Goal: Transaction & Acquisition: Purchase product/service

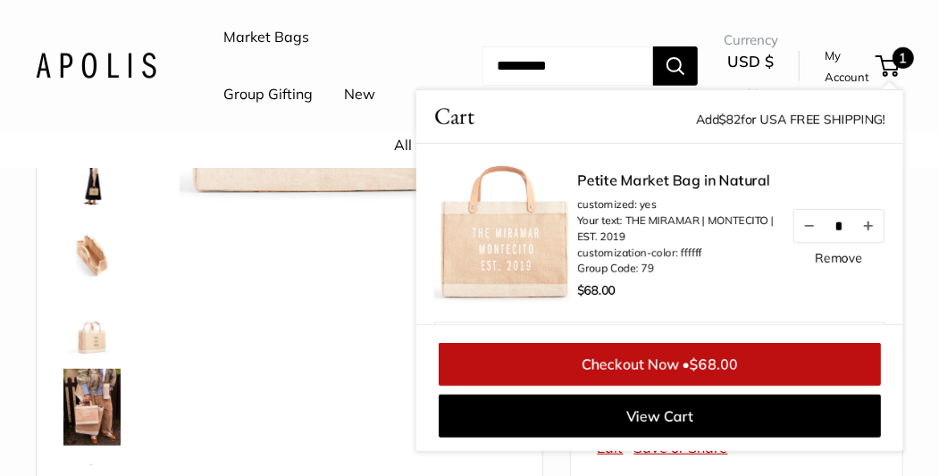
scroll to position [1, 0]
click at [894, 61] on span "1" at bounding box center [903, 57] width 21 height 21
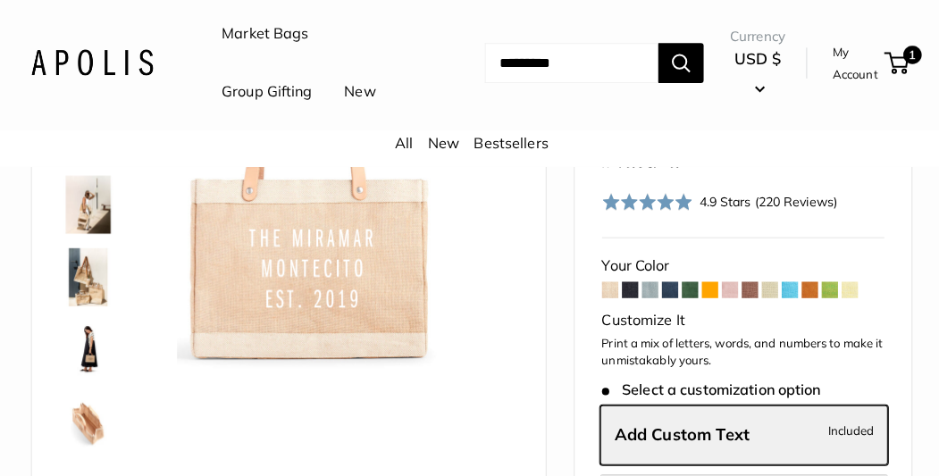
scroll to position [134, 0]
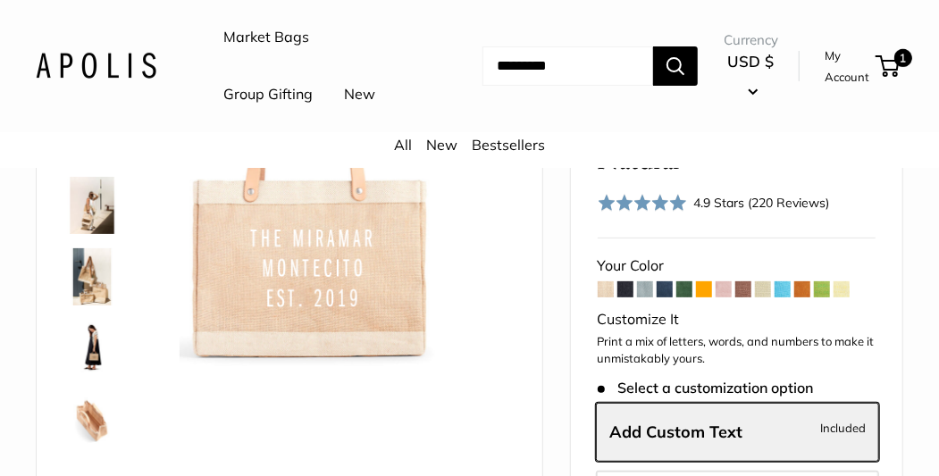
click at [75, 278] on img at bounding box center [91, 276] width 57 height 57
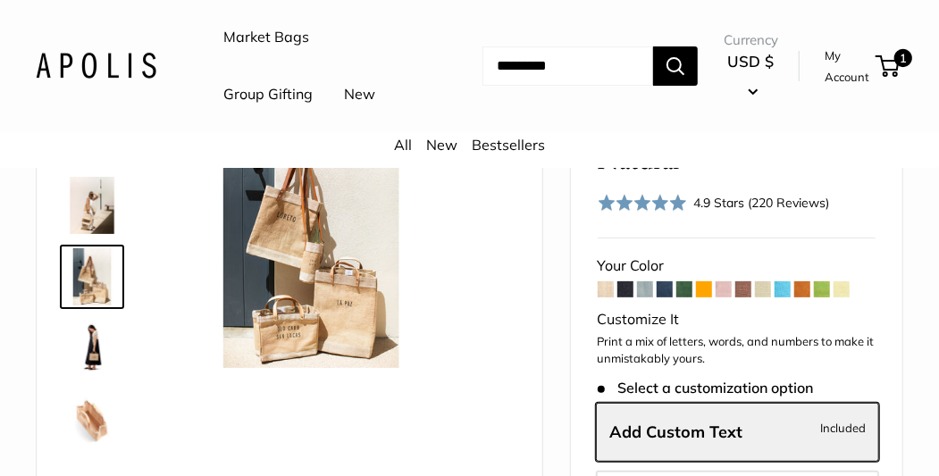
click at [102, 347] on img at bounding box center [91, 348] width 57 height 57
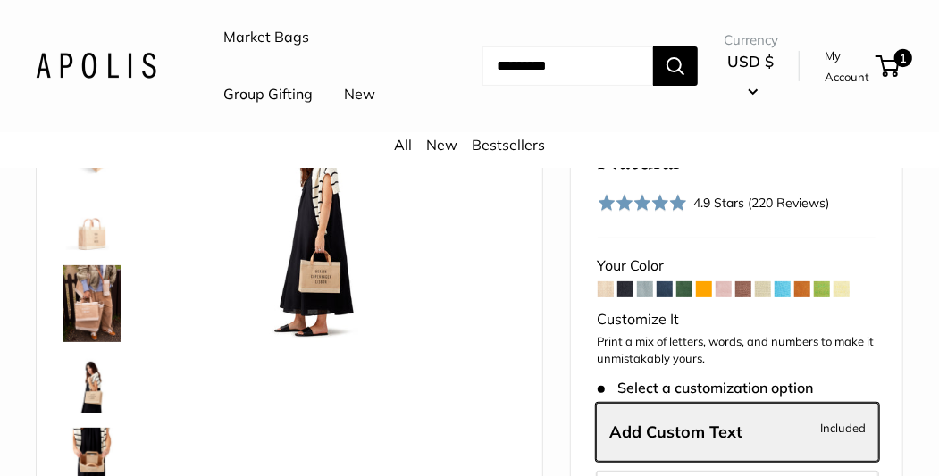
click at [97, 307] on img at bounding box center [91, 303] width 57 height 77
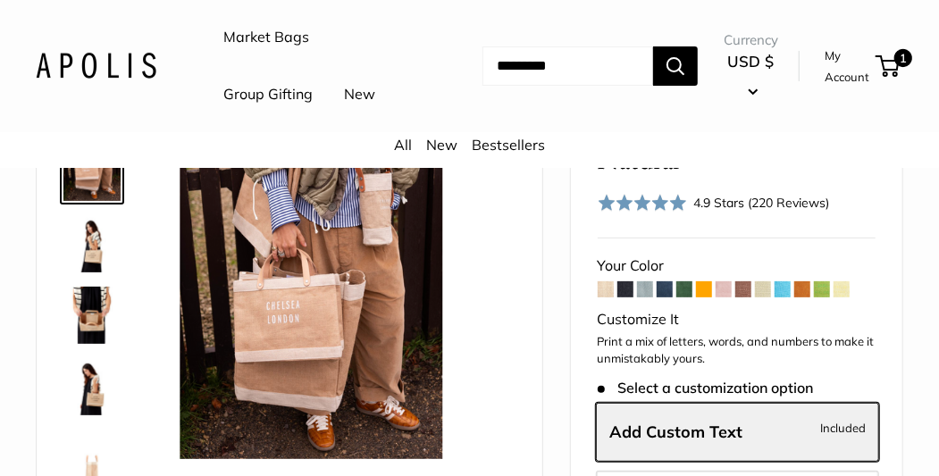
scroll to position [414, 0]
click at [97, 275] on div at bounding box center [99, 363] width 86 height 536
click at [91, 305] on img at bounding box center [91, 311] width 57 height 57
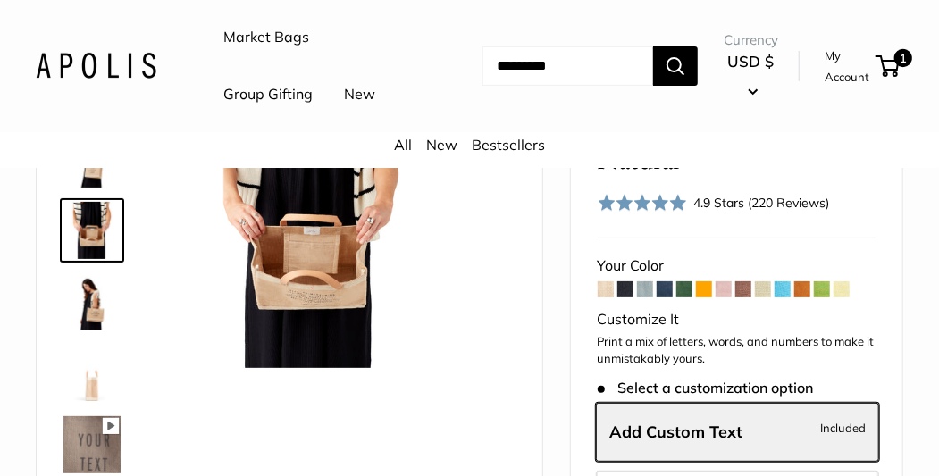
scroll to position [495, 0]
click at [91, 305] on img at bounding box center [91, 301] width 57 height 57
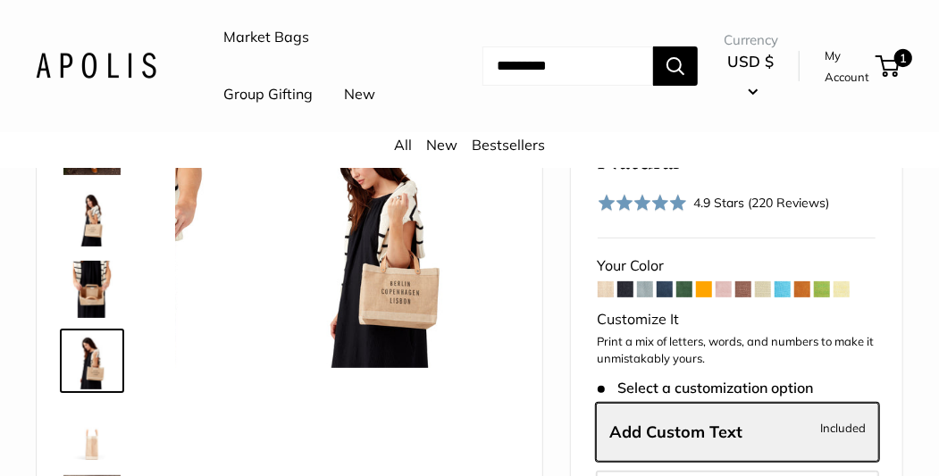
scroll to position [432, 0]
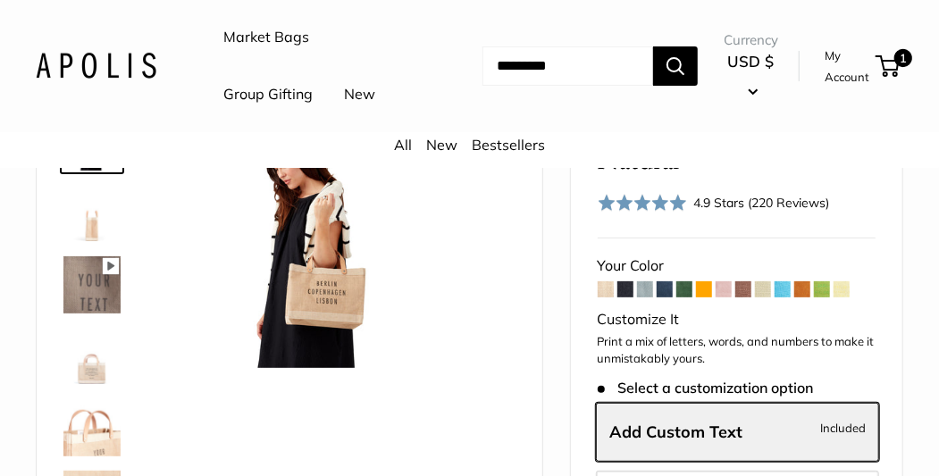
click at [91, 305] on img at bounding box center [91, 284] width 57 height 57
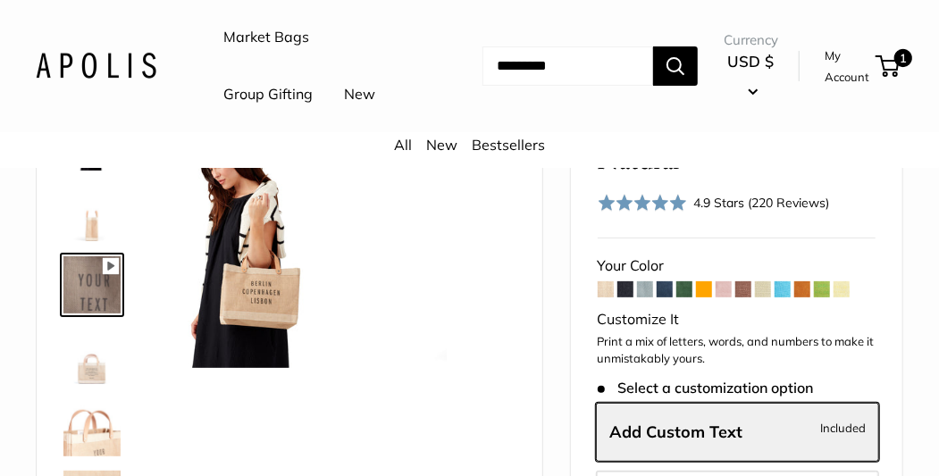
scroll to position [575, 0]
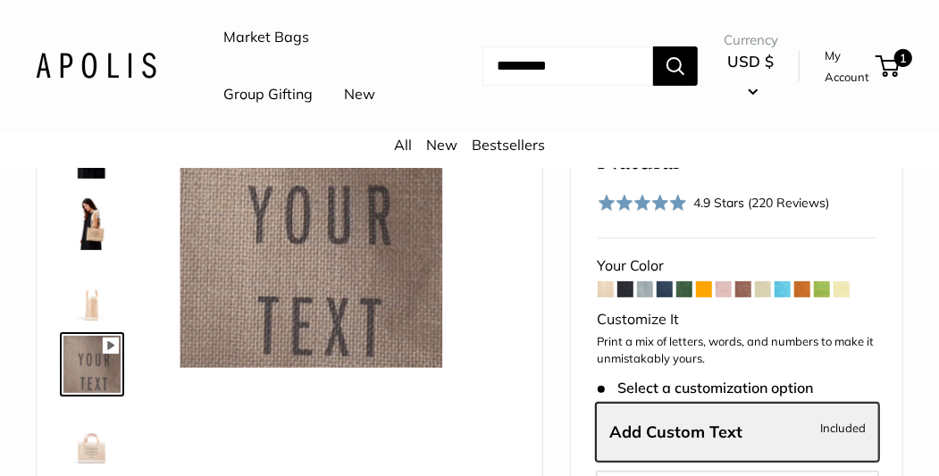
type input "*"
